Goal: Find specific page/section: Find specific page/section

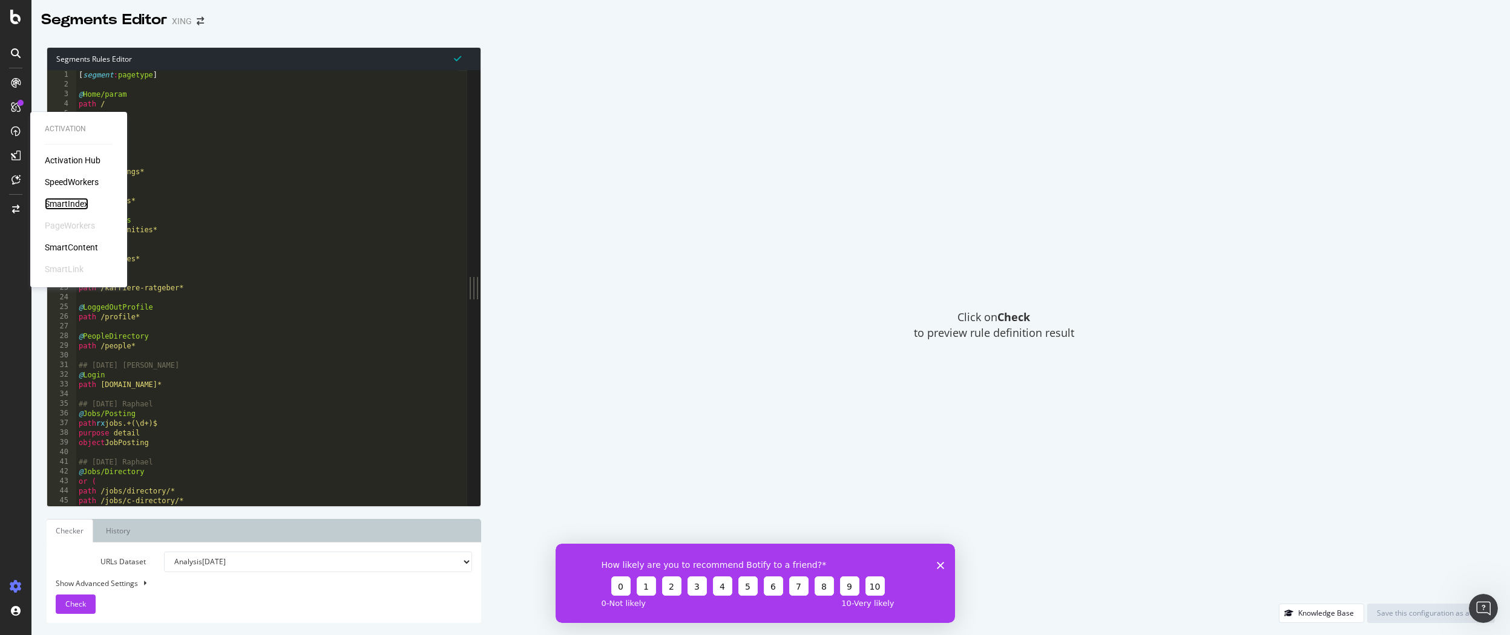
click at [76, 203] on div "SmartIndex" at bounding box center [67, 204] width 44 height 12
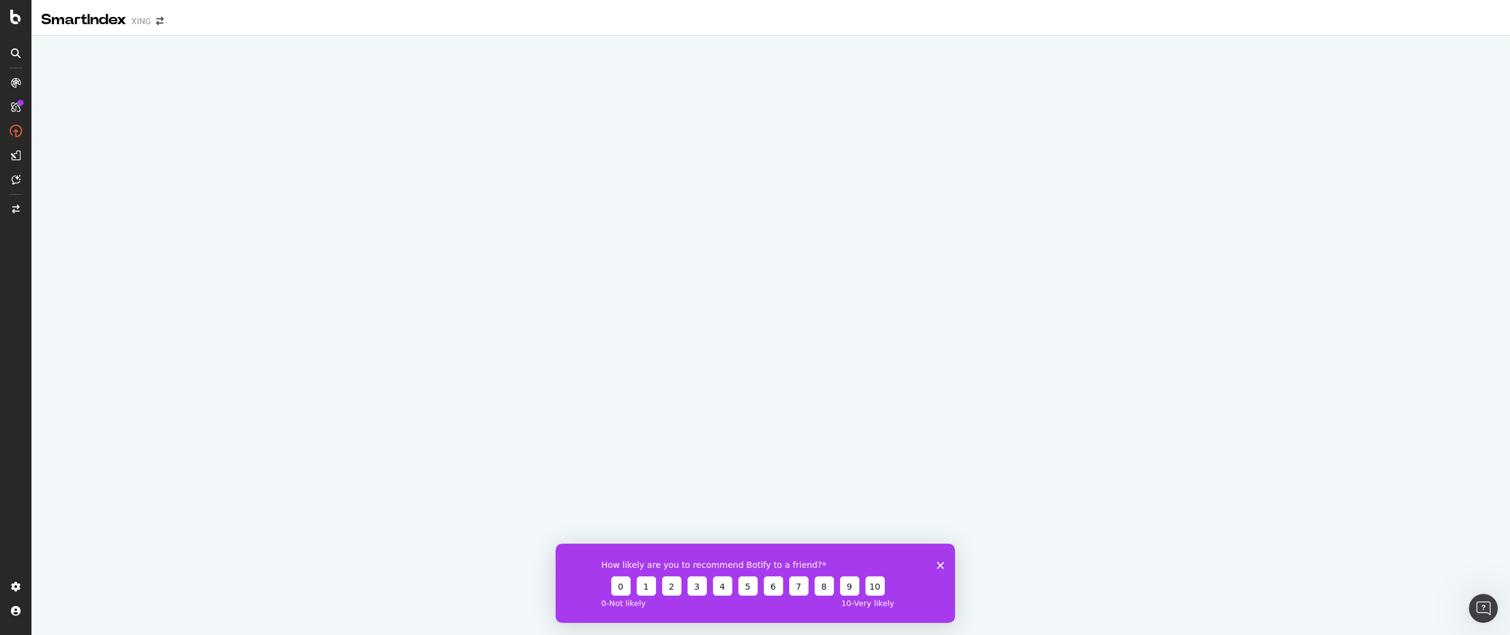
click at [942, 569] on div "How likely are you to recommend Botify to a friend? 0 1 2 3 4 5 6 7 8 9 10 0 - …" at bounding box center [754, 582] width 399 height 79
click at [939, 567] on icon "Close survey" at bounding box center [939, 565] width 7 height 7
